Goal: Information Seeking & Learning: Learn about a topic

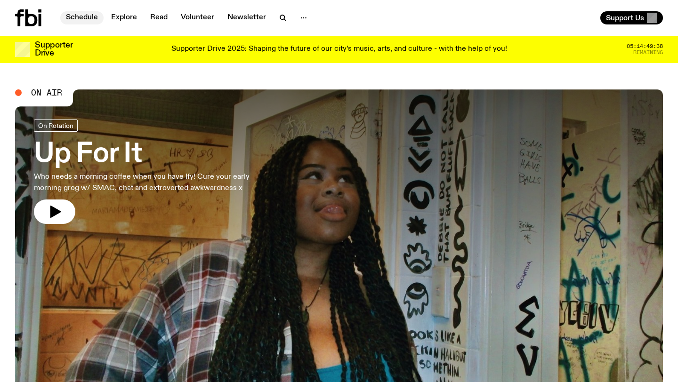
click at [80, 16] on link "Schedule" at bounding box center [81, 17] width 43 height 13
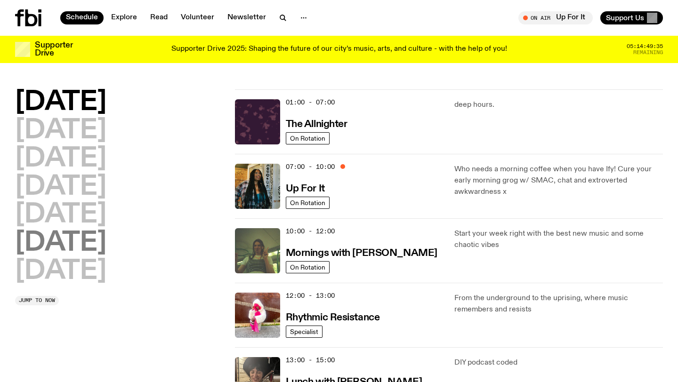
click at [85, 240] on h2 "[DATE]" at bounding box center [60, 243] width 91 height 26
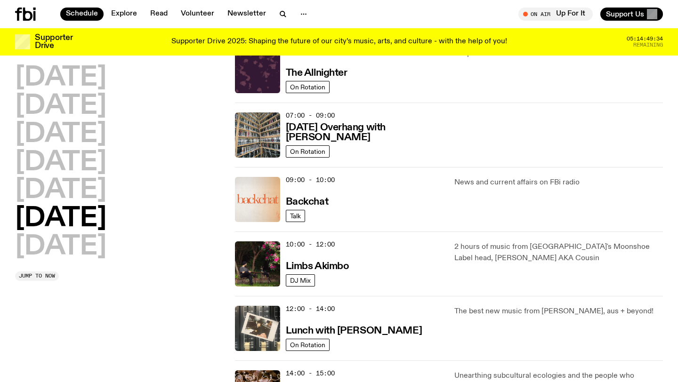
scroll to position [159, 0]
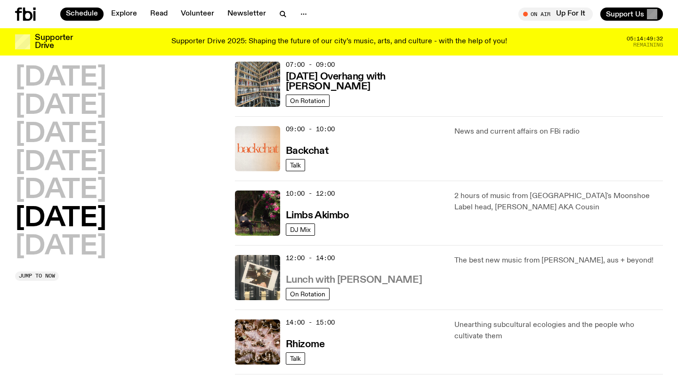
click at [367, 281] on h3 "Lunch with [PERSON_NAME]" at bounding box center [354, 280] width 136 height 10
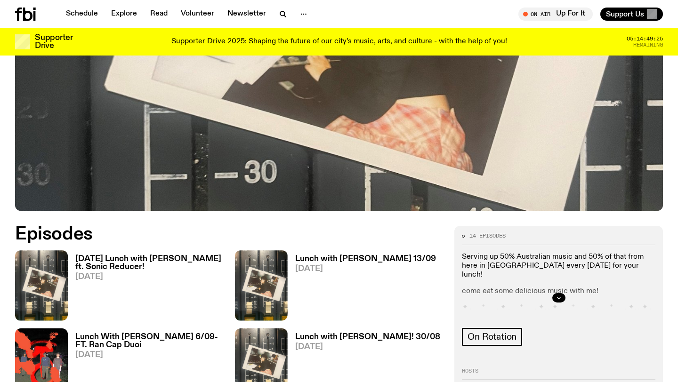
scroll to position [289, 0]
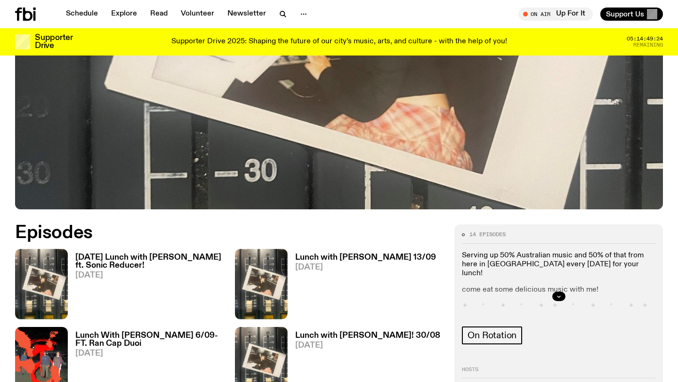
click at [98, 267] on h3 "[DATE] Lunch with [PERSON_NAME] ft. Sonic Reducer!" at bounding box center [149, 262] width 148 height 16
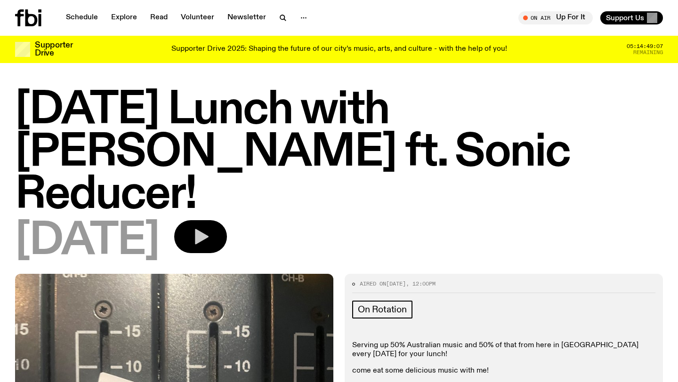
click at [210, 227] on icon "button" at bounding box center [200, 236] width 19 height 19
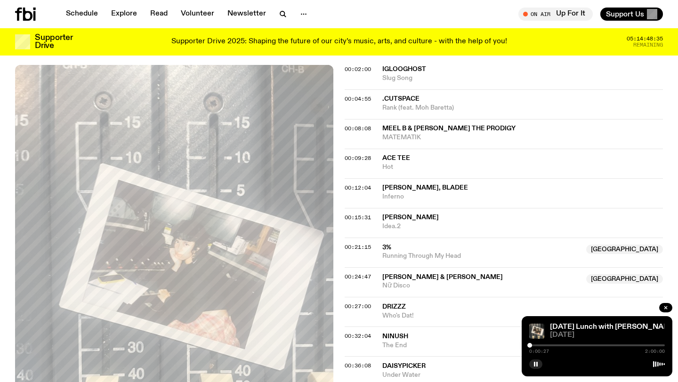
scroll to position [488, 0]
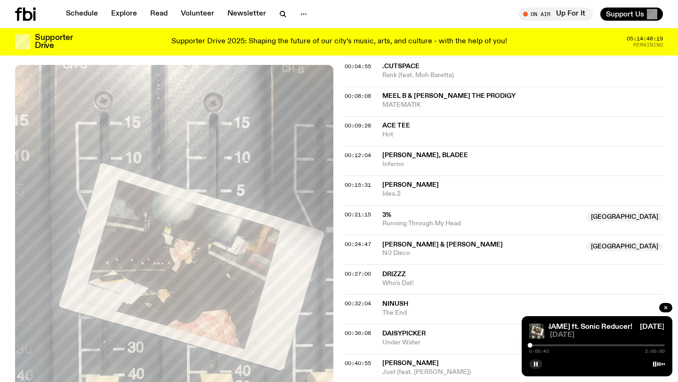
click at [610, 346] on div at bounding box center [597, 346] width 136 height 2
click at [619, 346] on div at bounding box center [597, 346] width 136 height 2
click at [622, 346] on div at bounding box center [597, 346] width 136 height 2
click at [627, 346] on div at bounding box center [597, 346] width 136 height 2
click at [631, 346] on div at bounding box center [597, 346] width 136 height 2
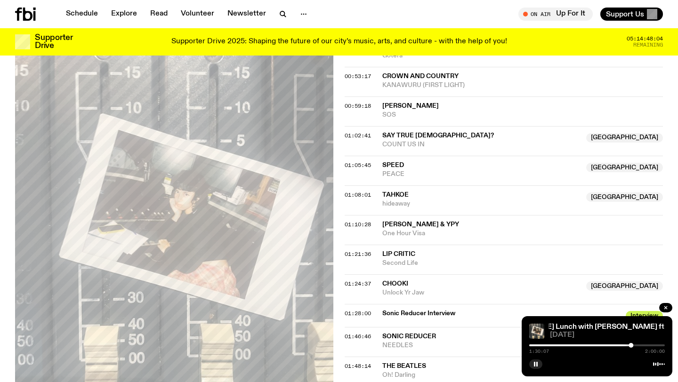
scroll to position [867, 0]
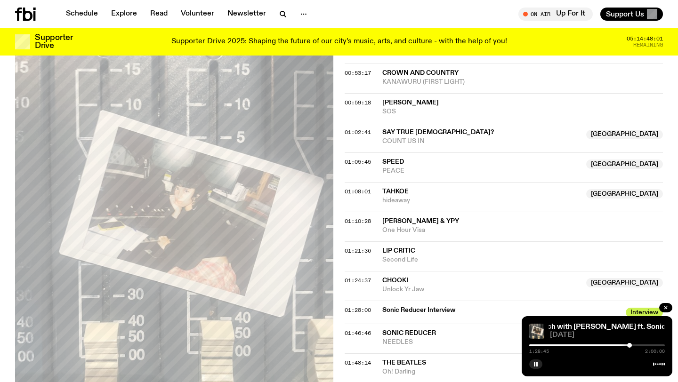
click at [630, 347] on div at bounding box center [629, 345] width 5 height 5
click at [628, 347] on div at bounding box center [628, 345] width 5 height 5
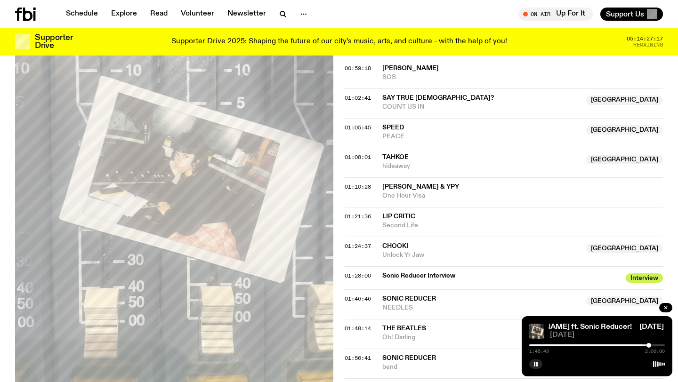
scroll to position [905, 0]
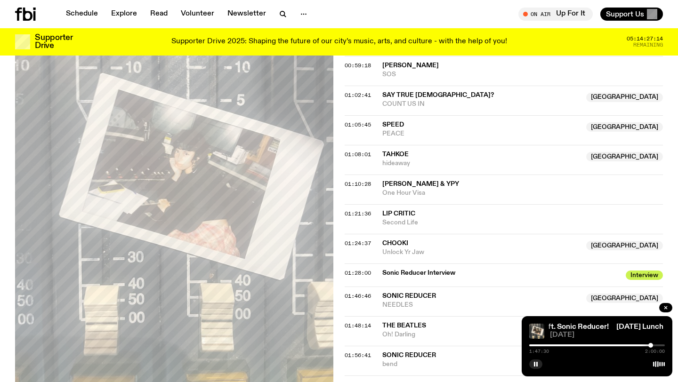
click at [651, 346] on div at bounding box center [650, 345] width 5 height 5
click at [534, 364] on rect "button" at bounding box center [534, 364] width 1 height 5
